Goal: Information Seeking & Learning: Learn about a topic

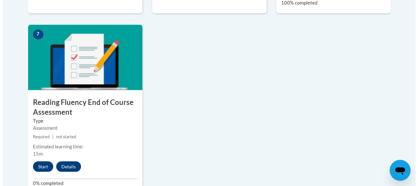
scroll to position [555, 0]
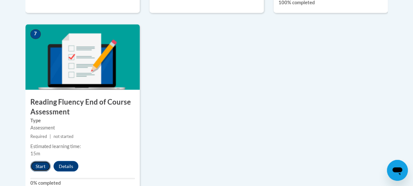
click at [40, 163] on button "Start" at bounding box center [40, 166] width 20 height 10
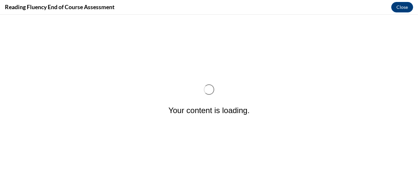
scroll to position [0, 0]
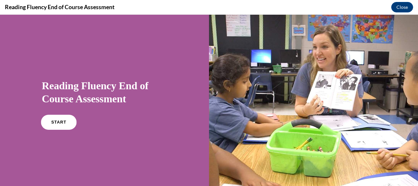
click at [62, 118] on link "START" at bounding box center [59, 122] width 36 height 15
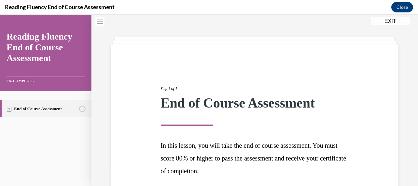
scroll to position [76, 0]
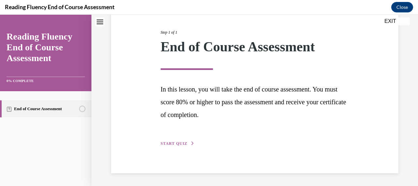
click at [167, 141] on span "START QUIZ" at bounding box center [174, 143] width 27 height 5
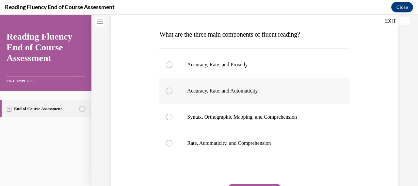
scroll to position [95, 0]
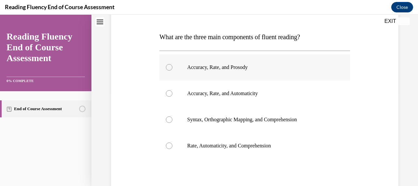
click at [168, 69] on div at bounding box center [169, 67] width 7 height 7
click at [168, 69] on input "Accuracy, Rate, and Prosody" at bounding box center [169, 67] width 7 height 7
radio input "true"
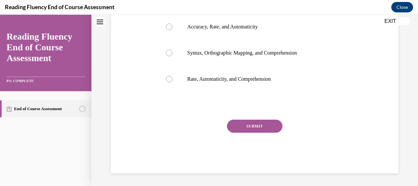
click at [250, 124] on button "SUBMIT" at bounding box center [254, 125] width 55 height 13
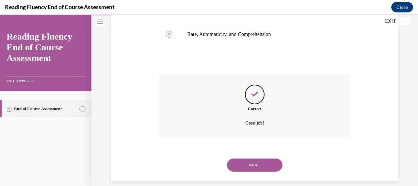
scroll to position [214, 0]
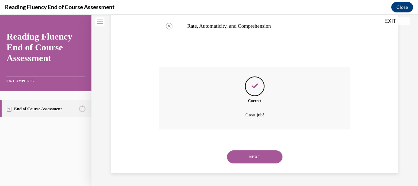
click at [249, 157] on button "NEXT" at bounding box center [254, 156] width 55 height 13
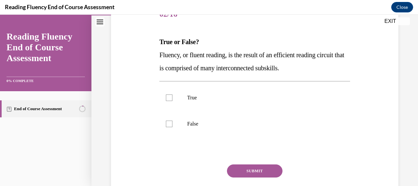
scroll to position [96, 0]
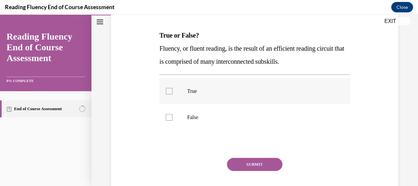
click at [168, 91] on div at bounding box center [169, 91] width 7 height 7
click at [168, 91] on input "True" at bounding box center [169, 91] width 7 height 7
checkbox input "true"
click at [253, 162] on button "SUBMIT" at bounding box center [254, 164] width 55 height 13
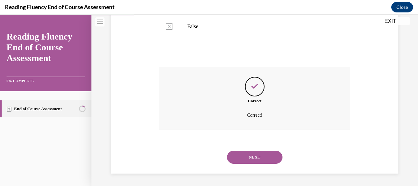
scroll to position [187, 0]
click at [250, 155] on button "NEXT" at bounding box center [254, 156] width 55 height 13
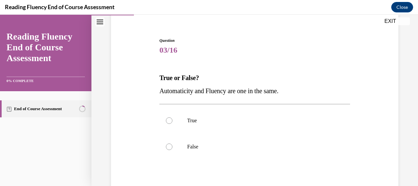
scroll to position [72, 0]
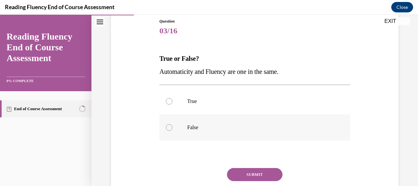
click at [169, 126] on div at bounding box center [169, 127] width 7 height 7
click at [169, 126] on input "False" at bounding box center [169, 127] width 7 height 7
radio input "true"
click at [254, 171] on button "SUBMIT" at bounding box center [254, 174] width 55 height 13
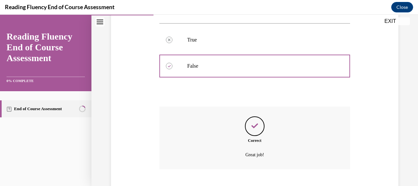
scroll to position [174, 0]
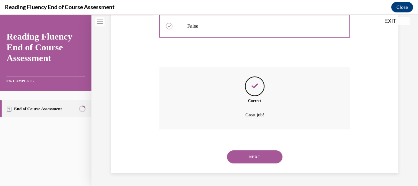
click at [250, 156] on button "NEXT" at bounding box center [254, 156] width 55 height 13
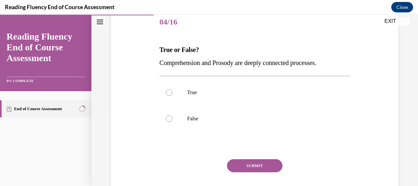
scroll to position [82, 0]
click at [168, 91] on div at bounding box center [169, 92] width 7 height 7
click at [168, 91] on input "True" at bounding box center [169, 92] width 7 height 7
radio input "true"
click at [166, 120] on div at bounding box center [169, 118] width 7 height 7
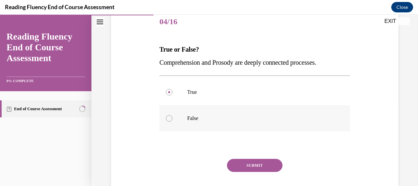
click at [166, 120] on input "False" at bounding box center [169, 118] width 7 height 7
radio input "true"
click at [243, 164] on button "SUBMIT" at bounding box center [254, 165] width 55 height 13
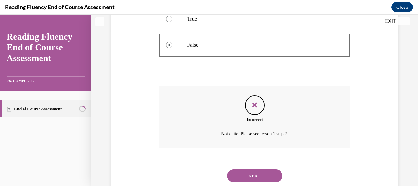
scroll to position [174, 0]
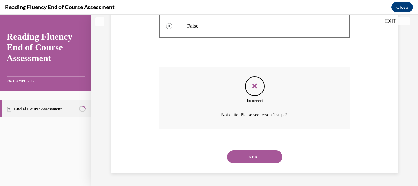
click at [243, 158] on button "NEXT" at bounding box center [254, 156] width 55 height 13
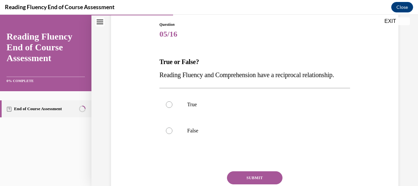
scroll to position [70, 0]
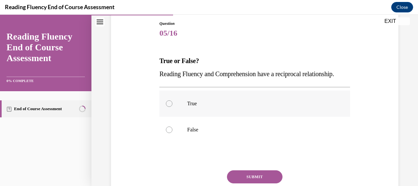
click at [166, 107] on div at bounding box center [169, 103] width 7 height 7
click at [166, 107] on input "True" at bounding box center [169, 103] width 7 height 7
radio input "true"
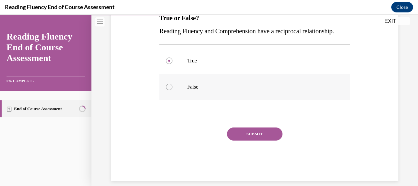
click at [247, 140] on button "SUBMIT" at bounding box center [254, 133] width 55 height 13
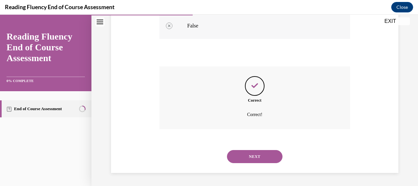
scroll to position [187, 0]
click at [249, 154] on button "NEXT" at bounding box center [254, 156] width 55 height 13
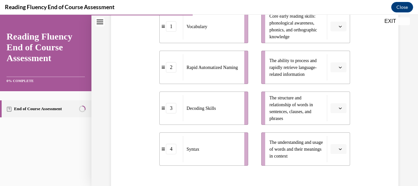
scroll to position [163, 0]
click at [338, 109] on icon "button" at bounding box center [339, 108] width 3 height 3
click at [328, 173] on div "4" at bounding box center [333, 174] width 16 height 13
click at [338, 67] on span "button" at bounding box center [340, 67] width 5 height 5
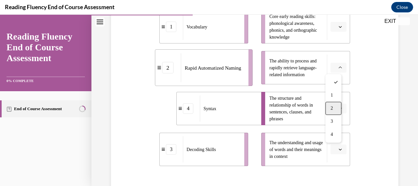
click at [329, 107] on div "2" at bounding box center [333, 107] width 16 height 13
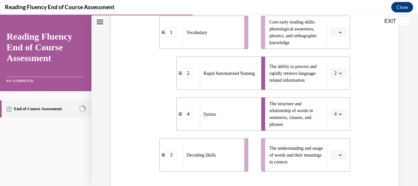
scroll to position [157, 0]
click at [333, 155] on button "button" at bounding box center [338, 155] width 16 height 10
click at [330, 103] on span "1" at bounding box center [331, 101] width 2 height 5
click at [338, 33] on icon "button" at bounding box center [339, 32] width 3 height 3
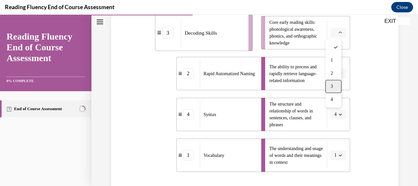
click at [333, 83] on div "3" at bounding box center [333, 86] width 16 height 13
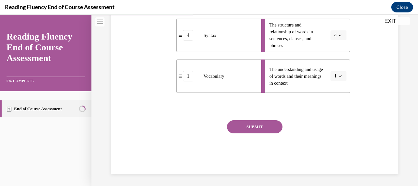
scroll to position [237, 0]
click at [256, 127] on button "SUBMIT" at bounding box center [254, 125] width 55 height 13
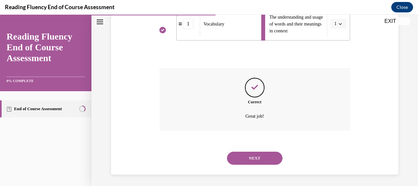
scroll to position [290, 0]
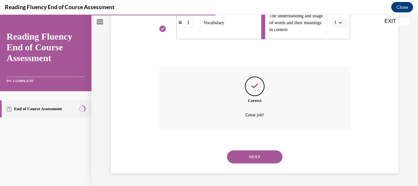
click at [247, 156] on button "NEXT" at bounding box center [254, 156] width 55 height 13
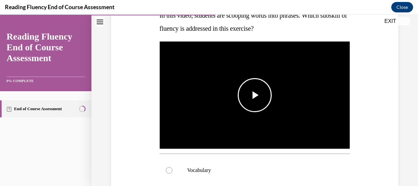
scroll to position [114, 0]
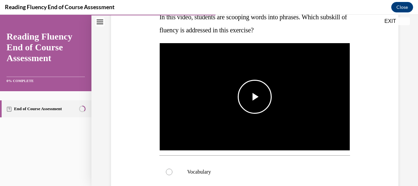
click at [254, 97] on span "Video player" at bounding box center [254, 97] width 0 height 0
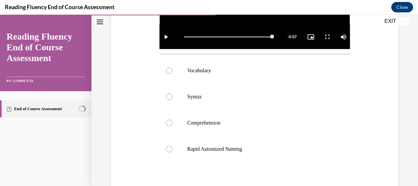
scroll to position [215, 0]
click at [233, 94] on p "Syntax" at bounding box center [260, 97] width 146 height 7
click at [172, 94] on input "Syntax" at bounding box center [169, 97] width 7 height 7
radio input "true"
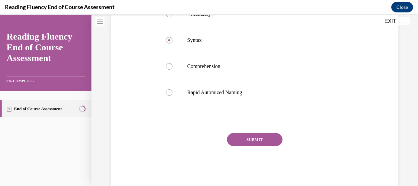
click at [244, 133] on button "SUBMIT" at bounding box center [254, 139] width 55 height 13
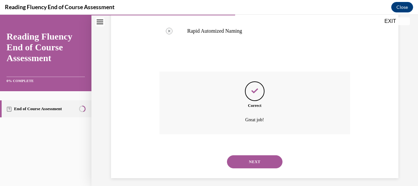
scroll to position [336, 0]
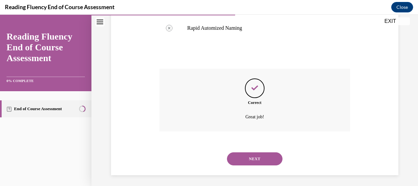
click at [247, 154] on button "NEXT" at bounding box center [254, 158] width 55 height 13
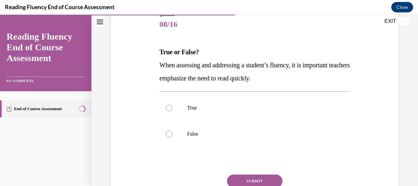
scroll to position [80, 0]
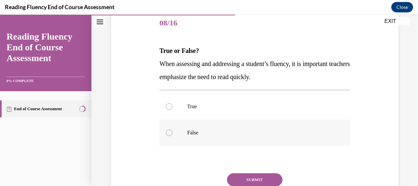
click at [180, 132] on label "False" at bounding box center [254, 132] width 190 height 26
click at [172, 132] on input "False" at bounding box center [169, 132] width 7 height 7
radio input "true"
click at [250, 177] on button "SUBMIT" at bounding box center [254, 179] width 55 height 13
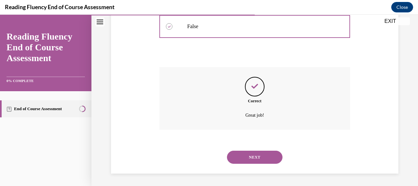
scroll to position [187, 0]
click at [244, 157] on button "NEXT" at bounding box center [254, 156] width 55 height 13
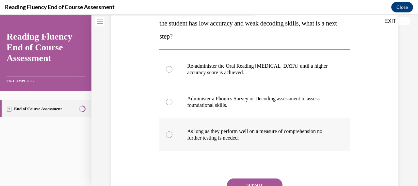
scroll to position [117, 0]
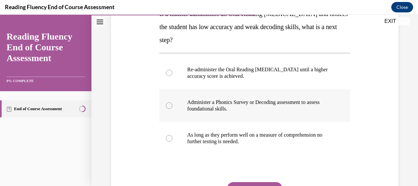
click at [172, 105] on label "Administer a Phonics Survey or Decoding assessment to assess foundational skill…" at bounding box center [254, 105] width 190 height 33
click at [172, 105] on input "Administer a Phonics Survey or Decoding assessment to assess foundational skill…" at bounding box center [169, 105] width 7 height 7
radio input "true"
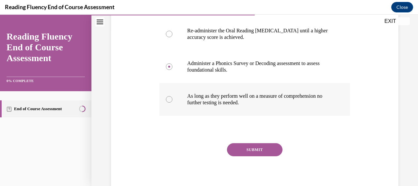
scroll to position [157, 0]
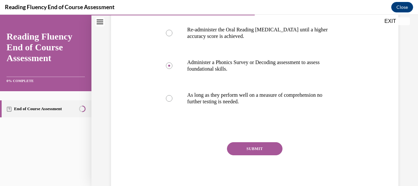
click at [261, 151] on button "SUBMIT" at bounding box center [254, 148] width 55 height 13
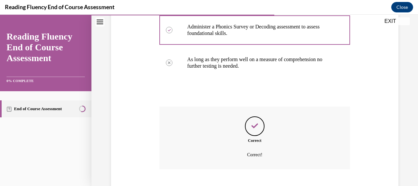
scroll to position [232, 0]
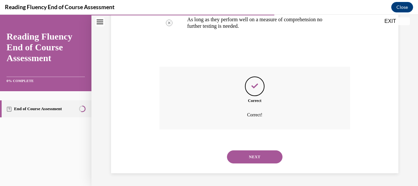
click at [259, 152] on button "NEXT" at bounding box center [254, 156] width 55 height 13
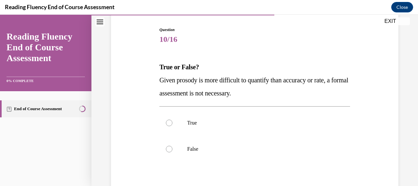
scroll to position [65, 0]
click at [242, 152] on label "False" at bounding box center [254, 148] width 190 height 26
click at [172, 151] on input "False" at bounding box center [169, 148] width 7 height 7
radio input "true"
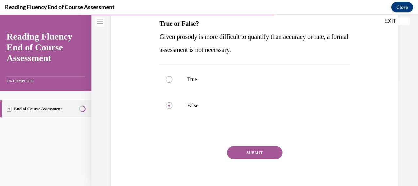
click at [247, 151] on button "SUBMIT" at bounding box center [254, 152] width 55 height 13
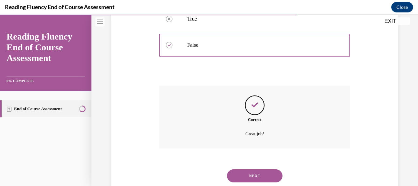
scroll to position [187, 0]
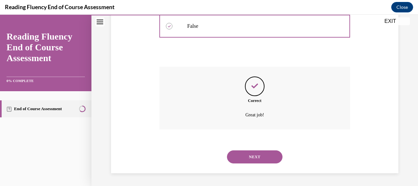
click at [247, 152] on button "NEXT" at bounding box center [254, 156] width 55 height 13
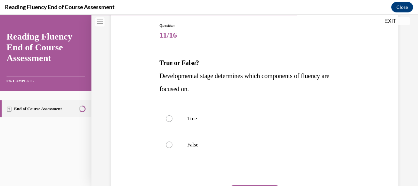
scroll to position [72, 0]
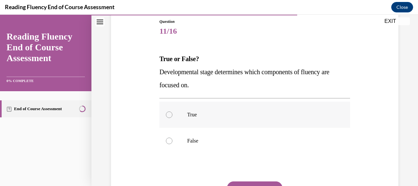
click at [250, 115] on p "True" at bounding box center [260, 114] width 146 height 7
click at [172, 115] on input "True" at bounding box center [169, 114] width 7 height 7
radio input "true"
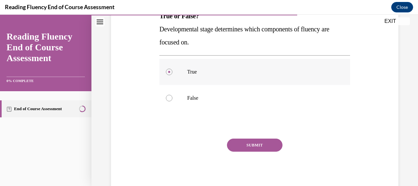
scroll to position [117, 0]
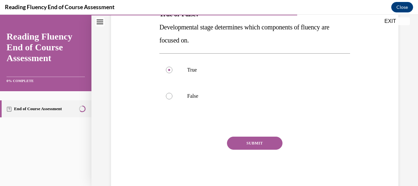
click at [246, 143] on button "SUBMIT" at bounding box center [254, 142] width 55 height 13
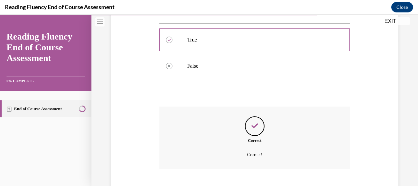
scroll to position [187, 0]
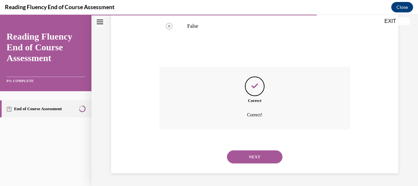
click at [247, 154] on button "NEXT" at bounding box center [254, 156] width 55 height 13
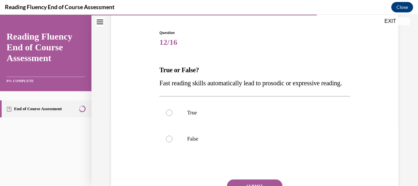
scroll to position [61, 0]
click at [232, 142] on p "False" at bounding box center [260, 138] width 146 height 7
click at [172, 142] on input "False" at bounding box center [169, 138] width 7 height 7
radio input "true"
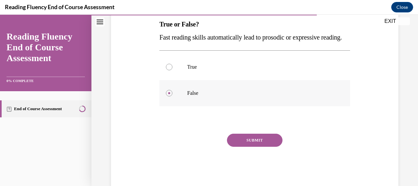
scroll to position [111, 0]
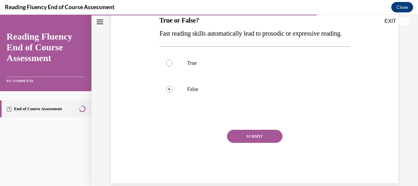
click at [239, 143] on button "SUBMIT" at bounding box center [254, 136] width 55 height 13
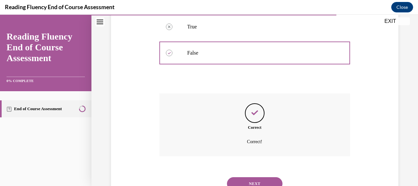
scroll to position [187, 0]
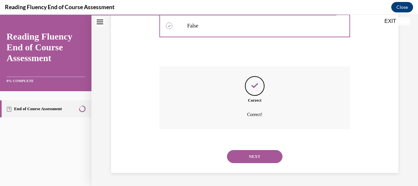
click at [241, 158] on button "NEXT" at bounding box center [254, 156] width 55 height 13
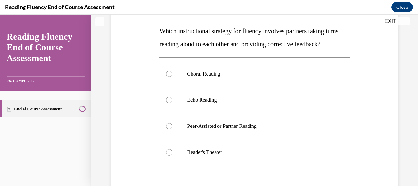
scroll to position [100, 0]
click at [251, 129] on p "Peer-Assisted or Partner Reading" at bounding box center [260, 125] width 146 height 7
click at [172, 129] on input "Peer-Assisted or Partner Reading" at bounding box center [169, 125] width 7 height 7
radio input "true"
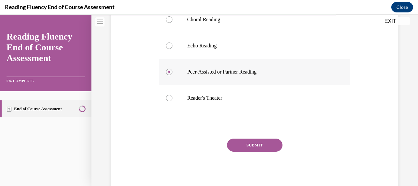
scroll to position [156, 0]
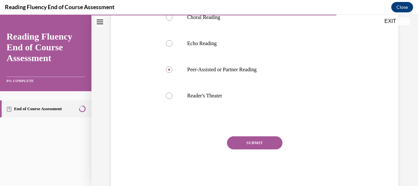
click at [251, 149] on button "SUBMIT" at bounding box center [254, 142] width 55 height 13
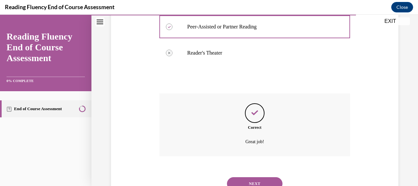
scroll to position [239, 0]
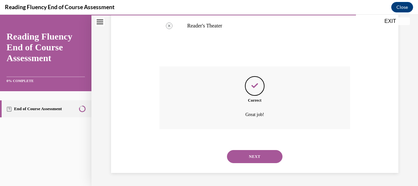
click at [251, 157] on button "NEXT" at bounding box center [254, 156] width 55 height 13
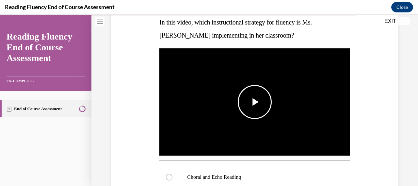
scroll to position [103, 0]
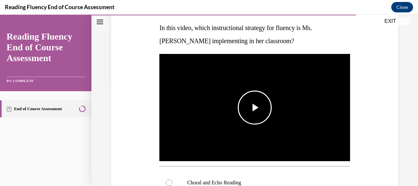
click at [254, 107] on span "Video player" at bounding box center [254, 107] width 0 height 0
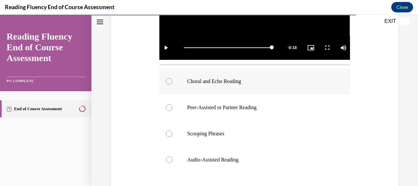
scroll to position [179, 0]
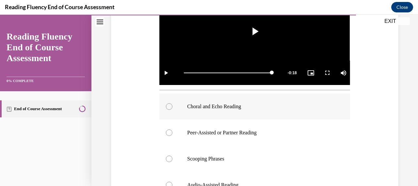
click at [236, 106] on p "Choral and Echo Reading" at bounding box center [260, 106] width 146 height 7
click at [172, 106] on input "Choral and Echo Reading" at bounding box center [169, 106] width 7 height 7
radio input "true"
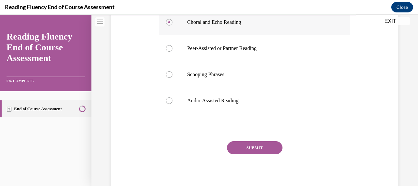
scroll to position [264, 0]
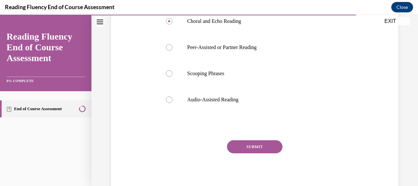
click at [240, 142] on button "SUBMIT" at bounding box center [254, 146] width 55 height 13
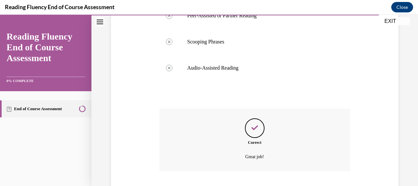
scroll to position [336, 0]
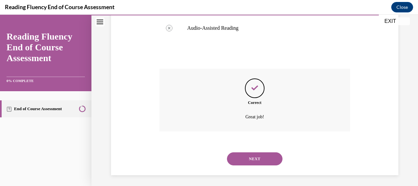
click at [246, 156] on button "NEXT" at bounding box center [254, 158] width 55 height 13
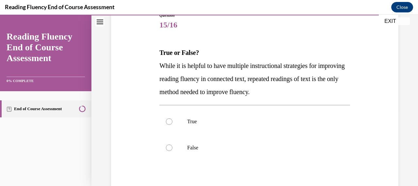
scroll to position [80, 0]
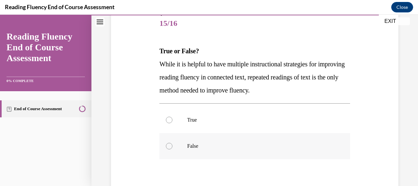
click at [245, 150] on label "False" at bounding box center [254, 146] width 190 height 26
click at [172, 149] on input "False" at bounding box center [169, 146] width 7 height 7
radio input "true"
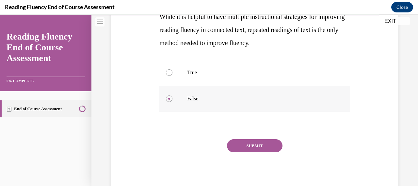
scroll to position [131, 0]
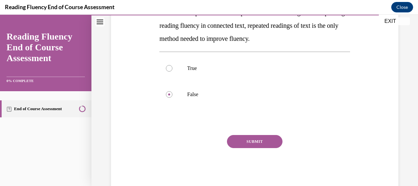
click at [246, 141] on button "SUBMIT" at bounding box center [254, 141] width 55 height 13
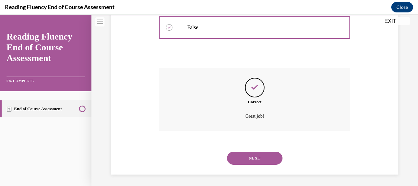
scroll to position [200, 0]
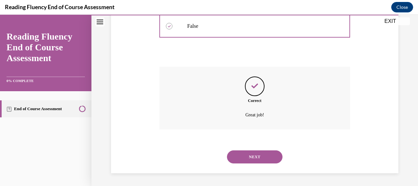
click at [247, 155] on button "NEXT" at bounding box center [254, 156] width 55 height 13
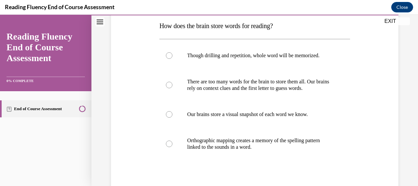
scroll to position [107, 0]
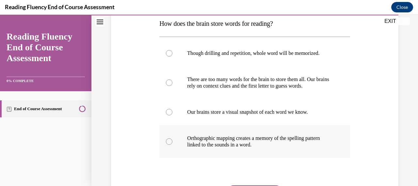
click at [242, 143] on p "Orthographic mapping creates a memory of the spelling pattern linked to the sou…" at bounding box center [260, 141] width 146 height 13
click at [172, 143] on input "Orthographic mapping creates a memory of the spelling pattern linked to the sou…" at bounding box center [169, 141] width 7 height 7
radio input "true"
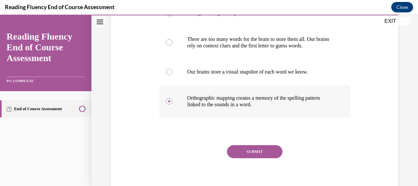
scroll to position [163, 0]
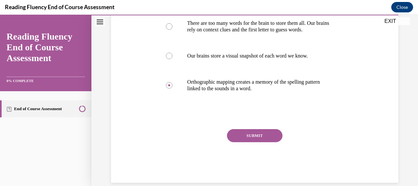
click at [244, 134] on button "SUBMIT" at bounding box center [254, 135] width 55 height 13
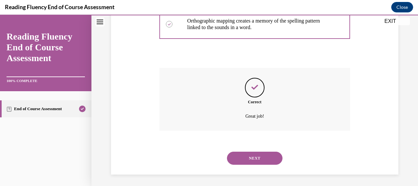
scroll to position [226, 0]
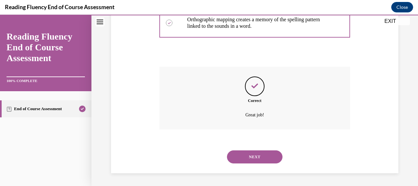
click at [249, 156] on button "NEXT" at bounding box center [254, 156] width 55 height 13
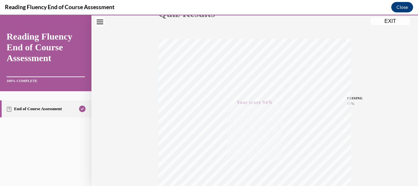
scroll to position [88, 0]
click at [389, 21] on button "EXIT" at bounding box center [389, 21] width 39 height 8
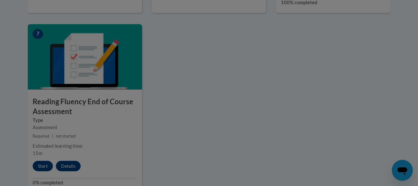
scroll to position [0, 0]
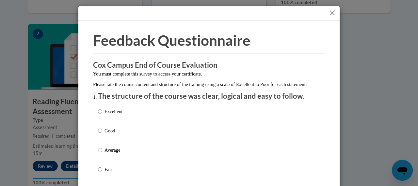
click at [150, 116] on div "Excellent Good Average Fair Poor" at bounding box center [209, 157] width 222 height 106
click at [112, 115] on p "Excellent" at bounding box center [113, 111] width 18 height 7
click at [102, 115] on input "Excellent" at bounding box center [100, 111] width 4 height 7
radio input "true"
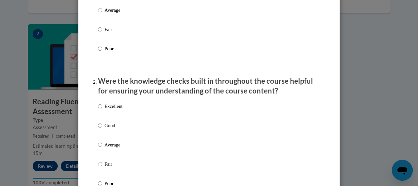
scroll to position [141, 0]
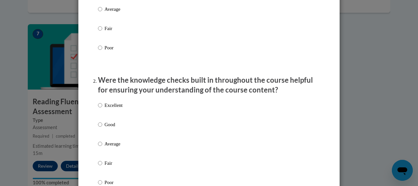
click at [106, 128] on p "Good" at bounding box center [113, 124] width 18 height 7
click at [102, 128] on input "Good" at bounding box center [100, 124] width 4 height 7
radio input "true"
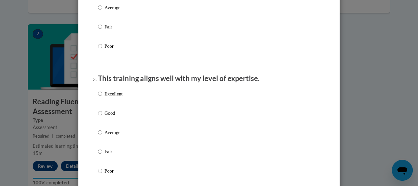
scroll to position [278, 0]
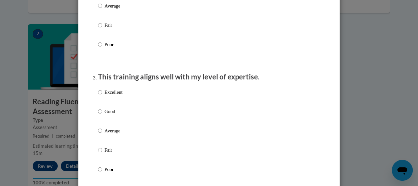
click at [111, 96] on p "Excellent" at bounding box center [113, 91] width 18 height 7
click at [102, 96] on input "Excellent" at bounding box center [100, 91] width 4 height 7
radio input "true"
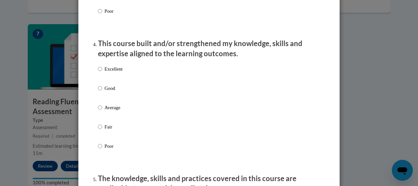
scroll to position [436, 0]
click at [112, 72] on p "Excellent" at bounding box center [113, 68] width 18 height 7
click at [102, 72] on input "Excellent" at bounding box center [100, 68] width 4 height 7
radio input "true"
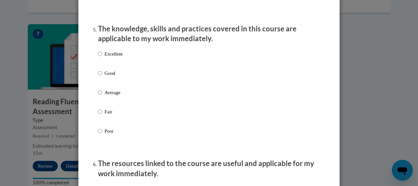
scroll to position [586, 0]
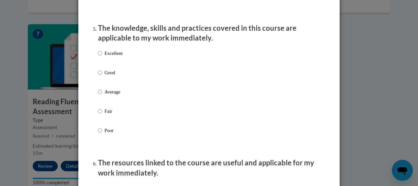
click at [110, 57] on p "Excellent" at bounding box center [113, 53] width 18 height 7
click at [102, 57] on input "Excellent" at bounding box center [100, 53] width 4 height 7
radio input "true"
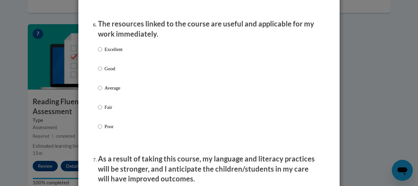
scroll to position [726, 0]
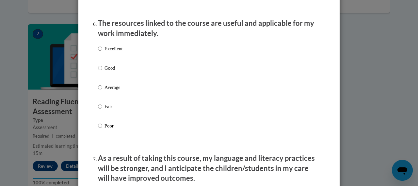
click at [109, 52] on p "Excellent" at bounding box center [113, 48] width 18 height 7
click at [102, 52] on input "Excellent" at bounding box center [100, 48] width 4 height 7
radio input "true"
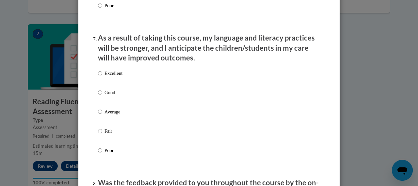
scroll to position [852, 0]
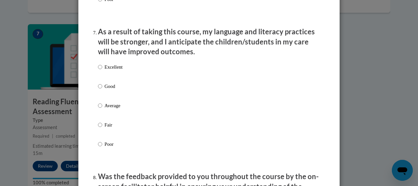
click at [109, 70] on p "Excellent" at bounding box center [113, 66] width 18 height 7
click at [102, 70] on input "Excellent" at bounding box center [100, 66] width 4 height 7
radio input "true"
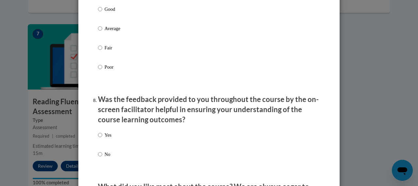
scroll to position [974, 0]
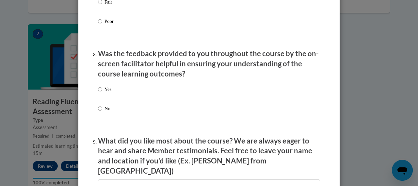
click at [104, 93] on p "Yes" at bounding box center [107, 88] width 7 height 7
click at [102, 93] on input "Yes" at bounding box center [100, 88] width 4 height 7
radio input "true"
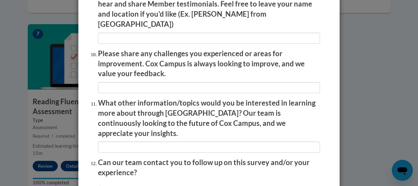
scroll to position [1171, 0]
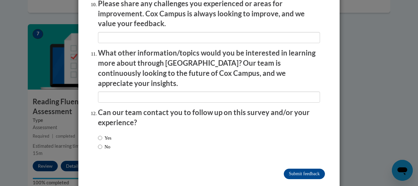
click at [100, 143] on label "No" at bounding box center [104, 146] width 12 height 7
click at [100, 143] on input "No" at bounding box center [100, 146] width 4 height 7
radio input "true"
click at [288, 168] on input "Submit feedback" at bounding box center [303, 173] width 41 height 10
